Goal: Task Accomplishment & Management: Manage account settings

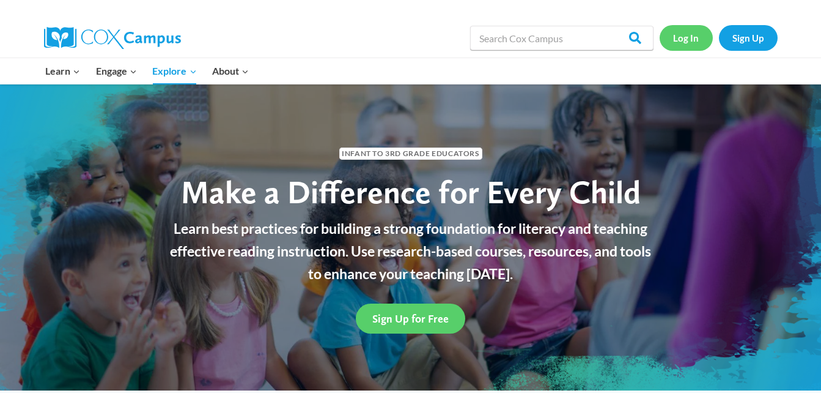
click at [679, 40] on link "Log In" at bounding box center [686, 37] width 53 height 25
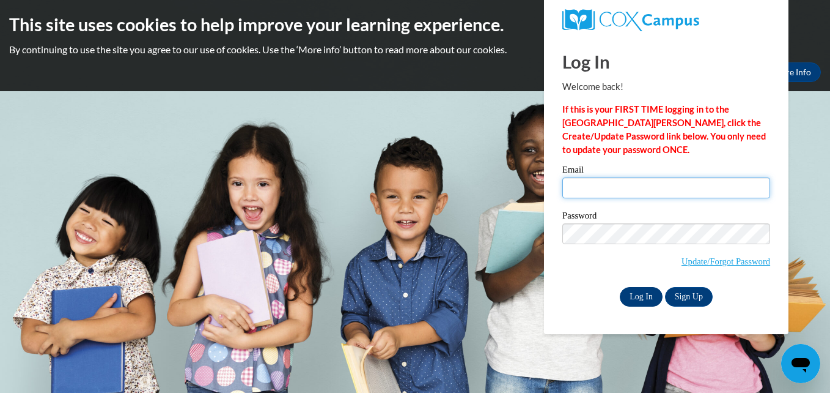
type input "[EMAIL_ADDRESS][DOMAIN_NAME]"
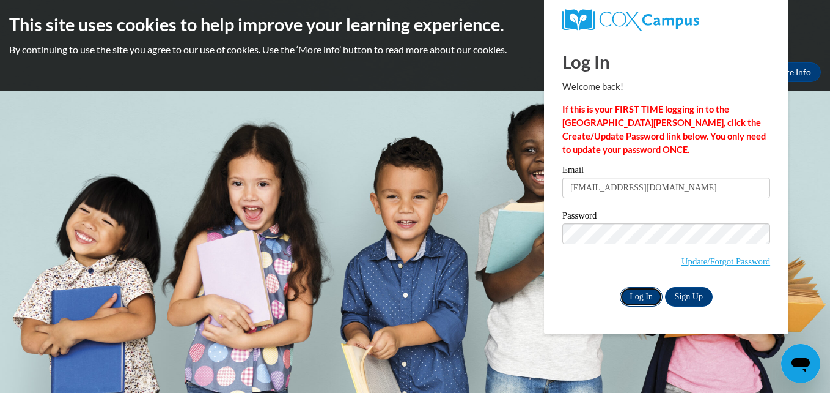
click at [637, 295] on input "Log In" at bounding box center [641, 297] width 43 height 20
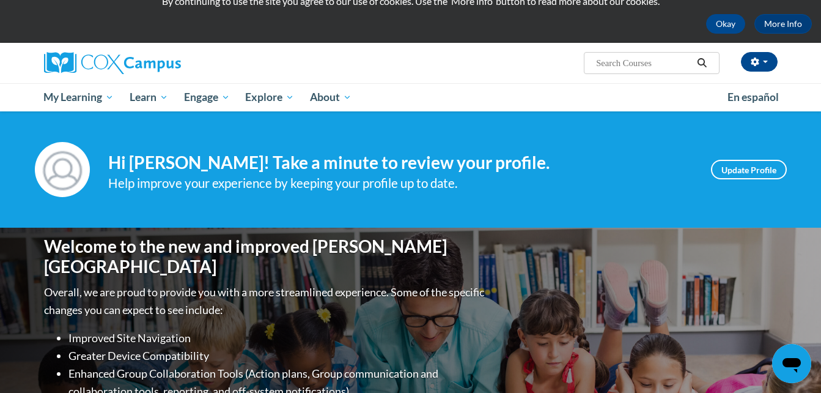
scroll to position [45, 0]
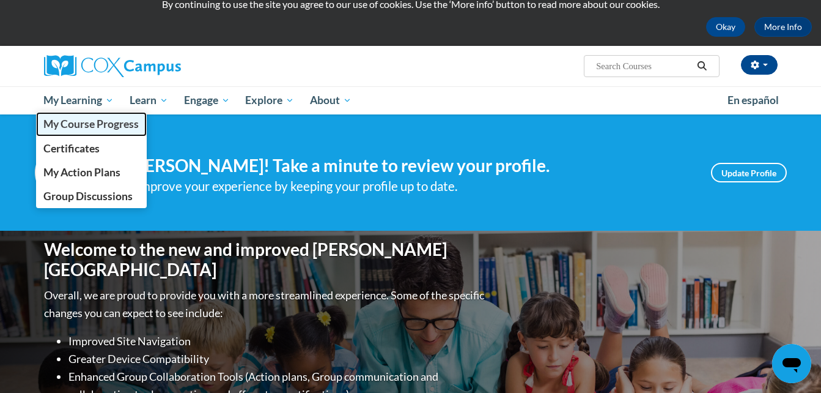
click at [71, 120] on span "My Course Progress" at bounding box center [90, 123] width 95 height 13
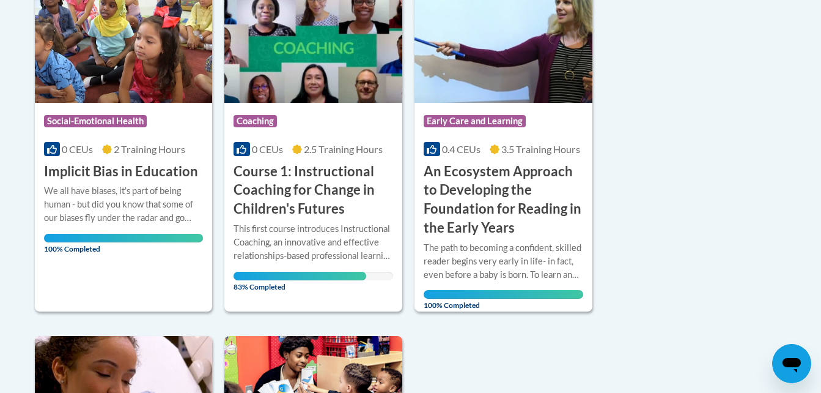
scroll to position [667, 0]
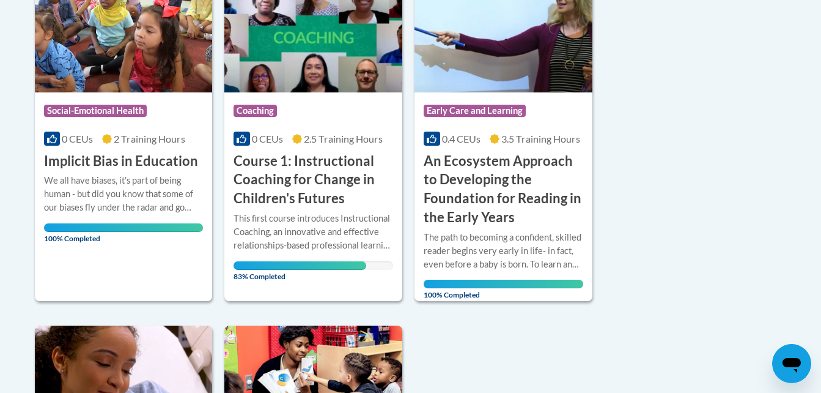
click at [819, 196] on body "This site uses cookies to help improve your learning experience. By continuing …" at bounding box center [410, 132] width 821 height 1598
drag, startPoint x: 819, startPoint y: 196, endPoint x: 815, endPoint y: 223, distance: 26.6
click at [815, 223] on body "This site uses cookies to help improve your learning experience. By continuing …" at bounding box center [410, 132] width 821 height 1598
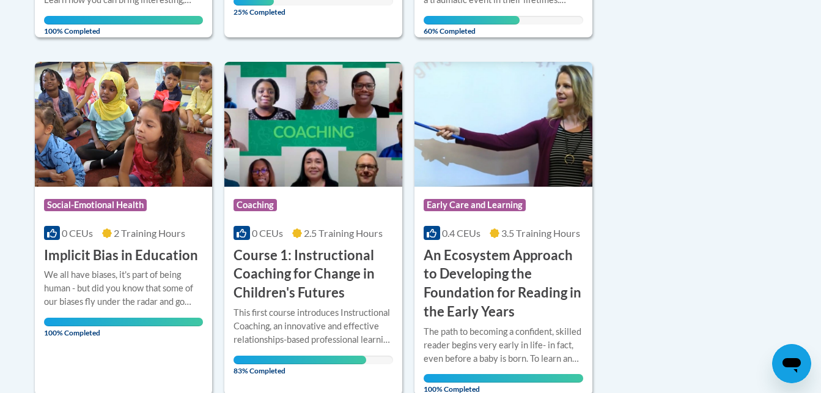
scroll to position [570, 0]
